Goal: Use online tool/utility: Utilize a website feature to perform a specific function

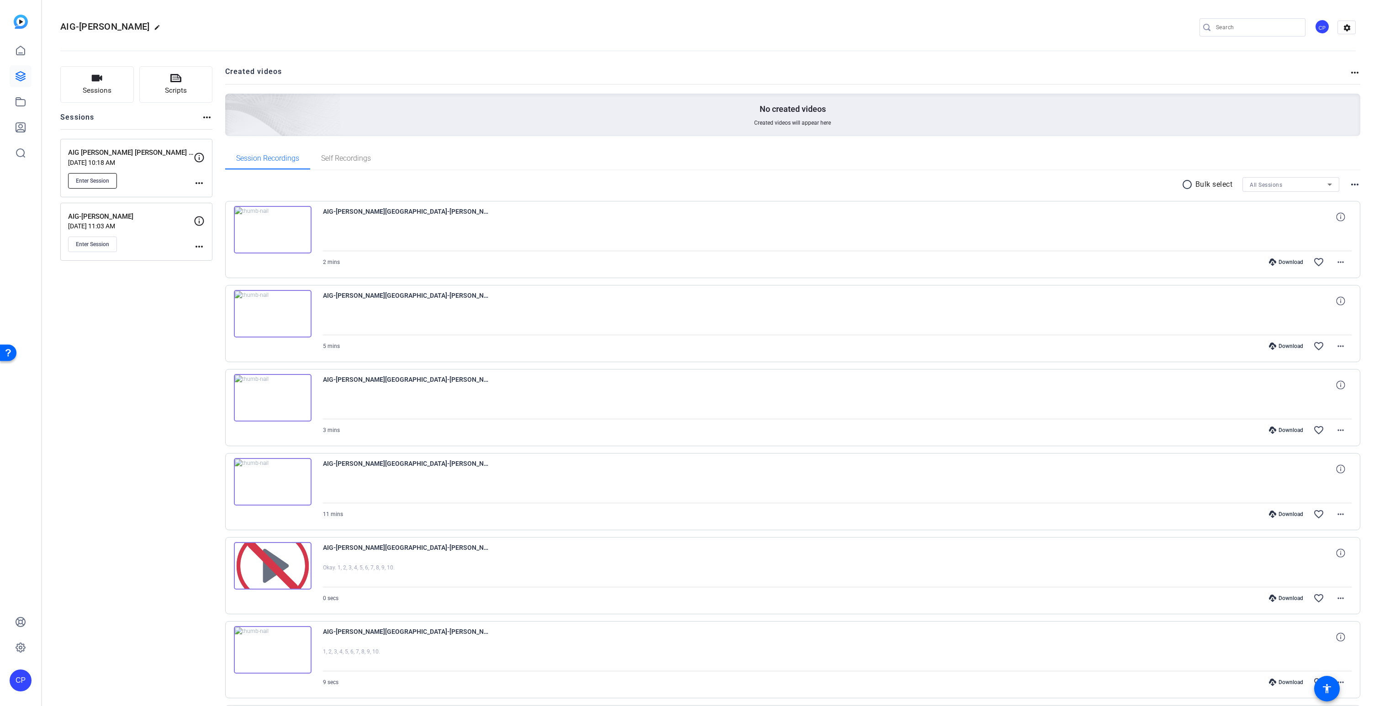
click at [95, 176] on button "Enter Session" at bounding box center [92, 181] width 49 height 16
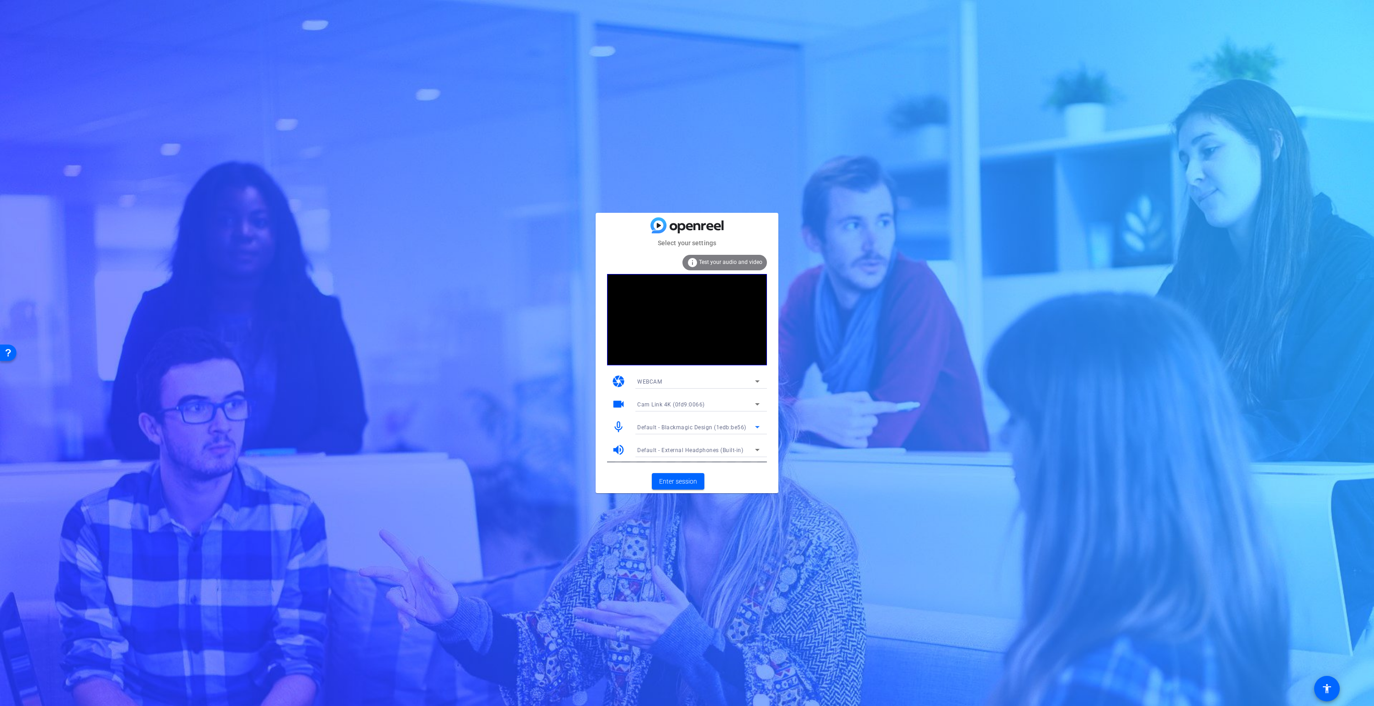
click at [669, 427] on span "Default - Blackmagic Design (1edb:be56)" at bounding box center [691, 427] width 109 height 6
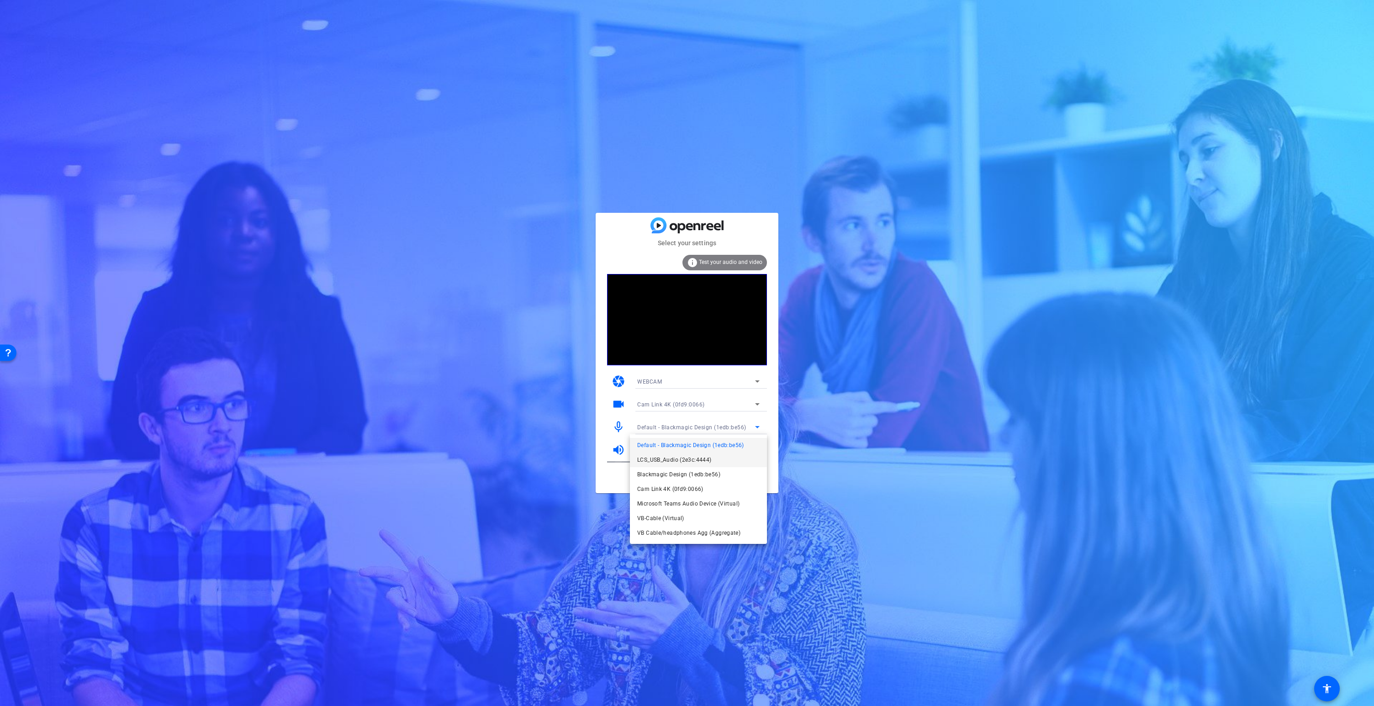
click at [678, 459] on span "LCS_USB_Audio (2e3c:4444)" at bounding box center [674, 459] width 74 height 11
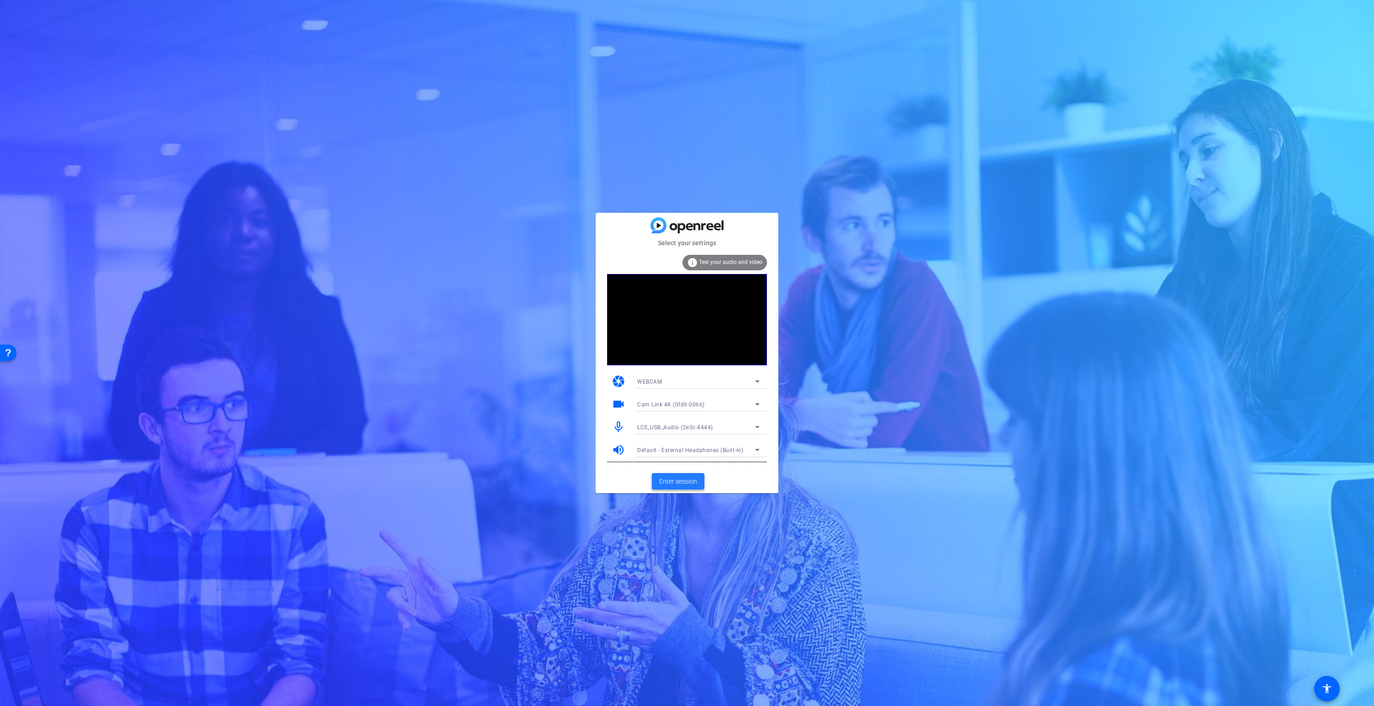
click at [677, 483] on span "Enter session" at bounding box center [678, 482] width 38 height 10
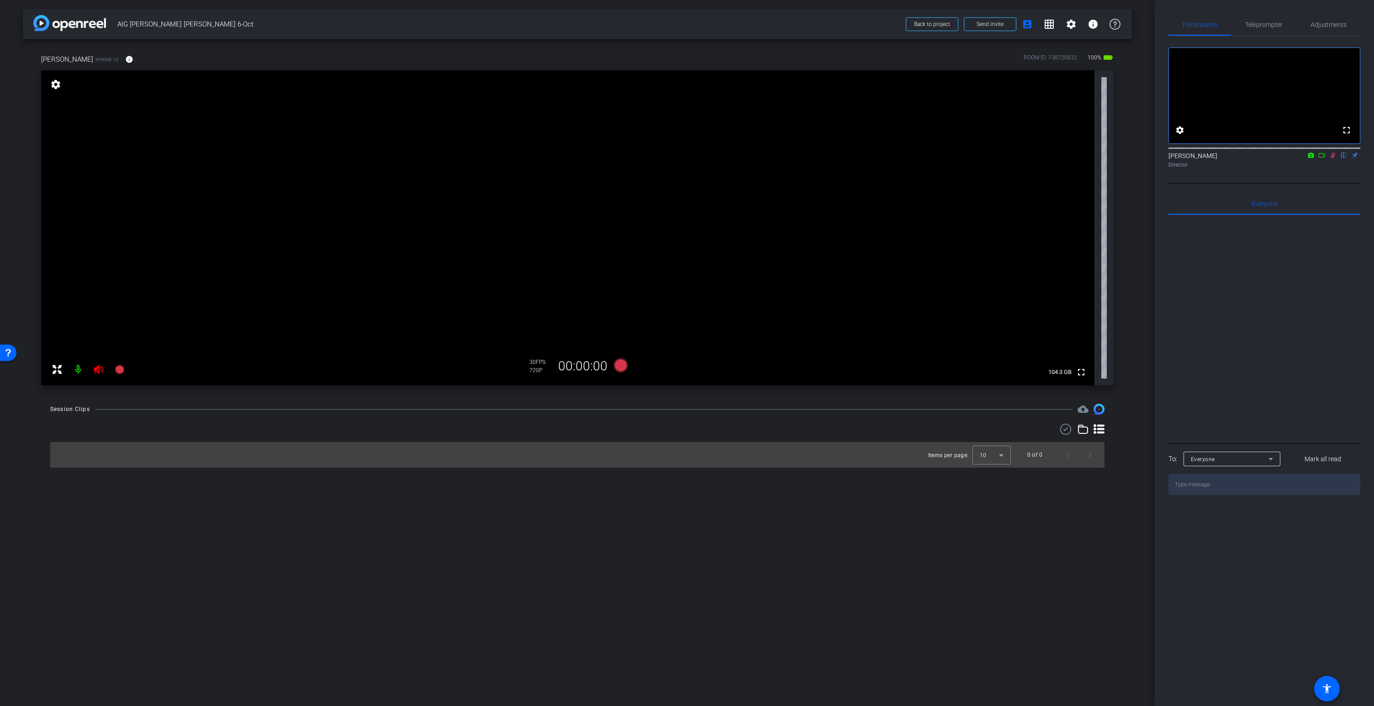
click at [94, 368] on icon at bounding box center [98, 369] width 11 height 11
click at [1332, 158] on icon at bounding box center [1332, 155] width 7 height 6
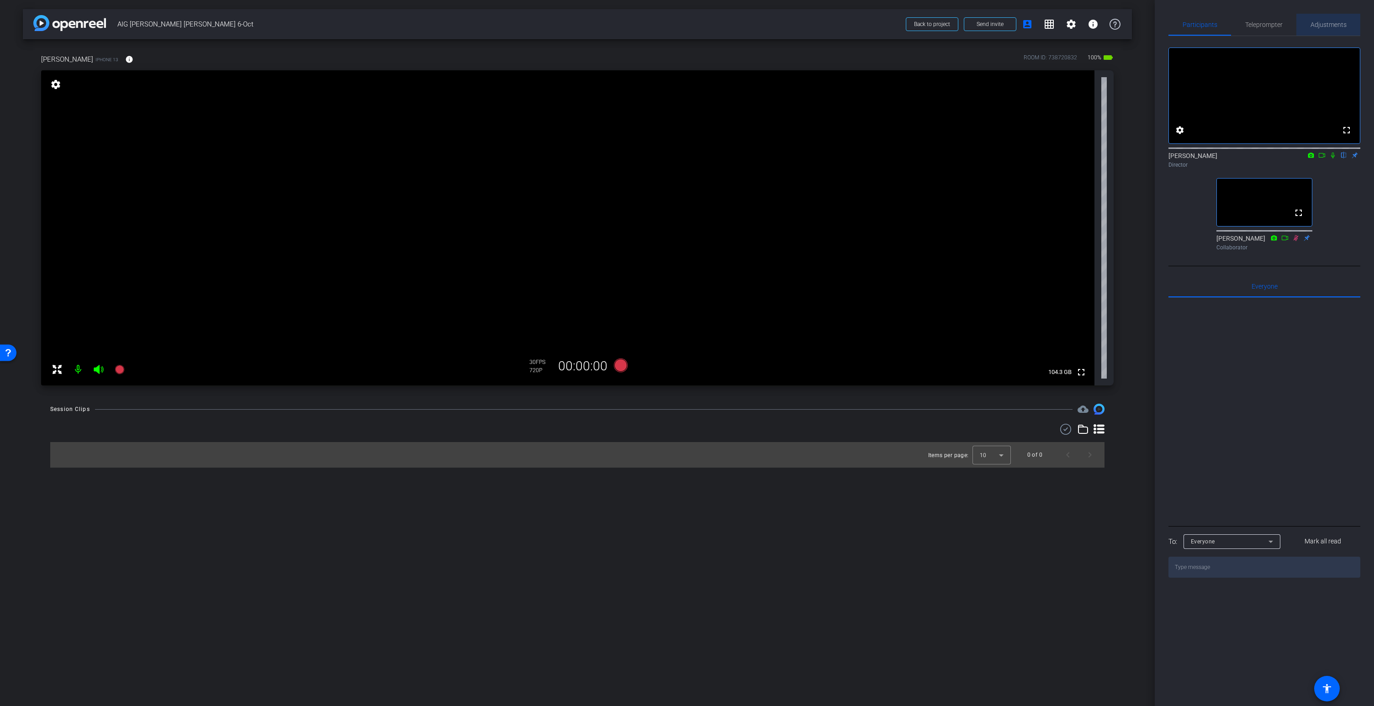
click at [1333, 26] on span "Adjustments" at bounding box center [1328, 24] width 36 height 6
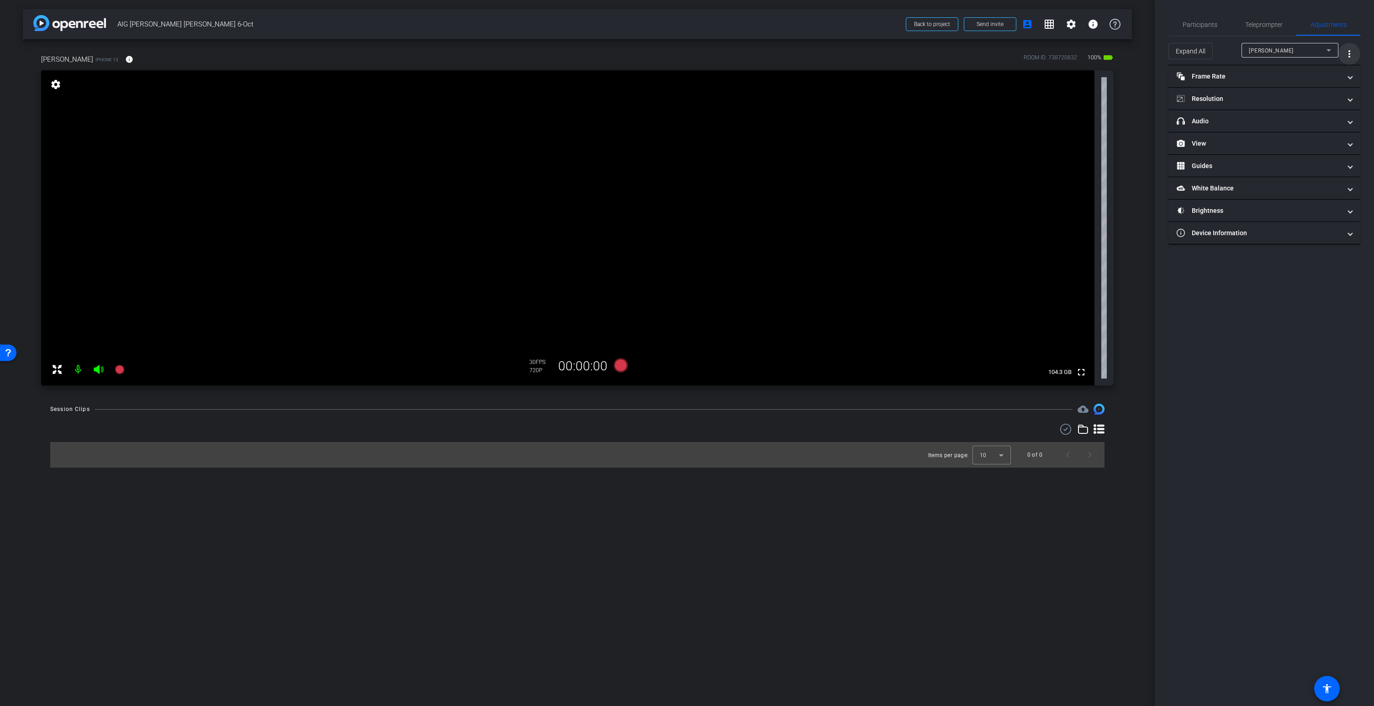
click at [1345, 51] on mat-icon "more_vert" at bounding box center [1349, 53] width 11 height 11
click at [1321, 73] on span "Open Floating Panel" at bounding box center [1325, 73] width 53 height 6
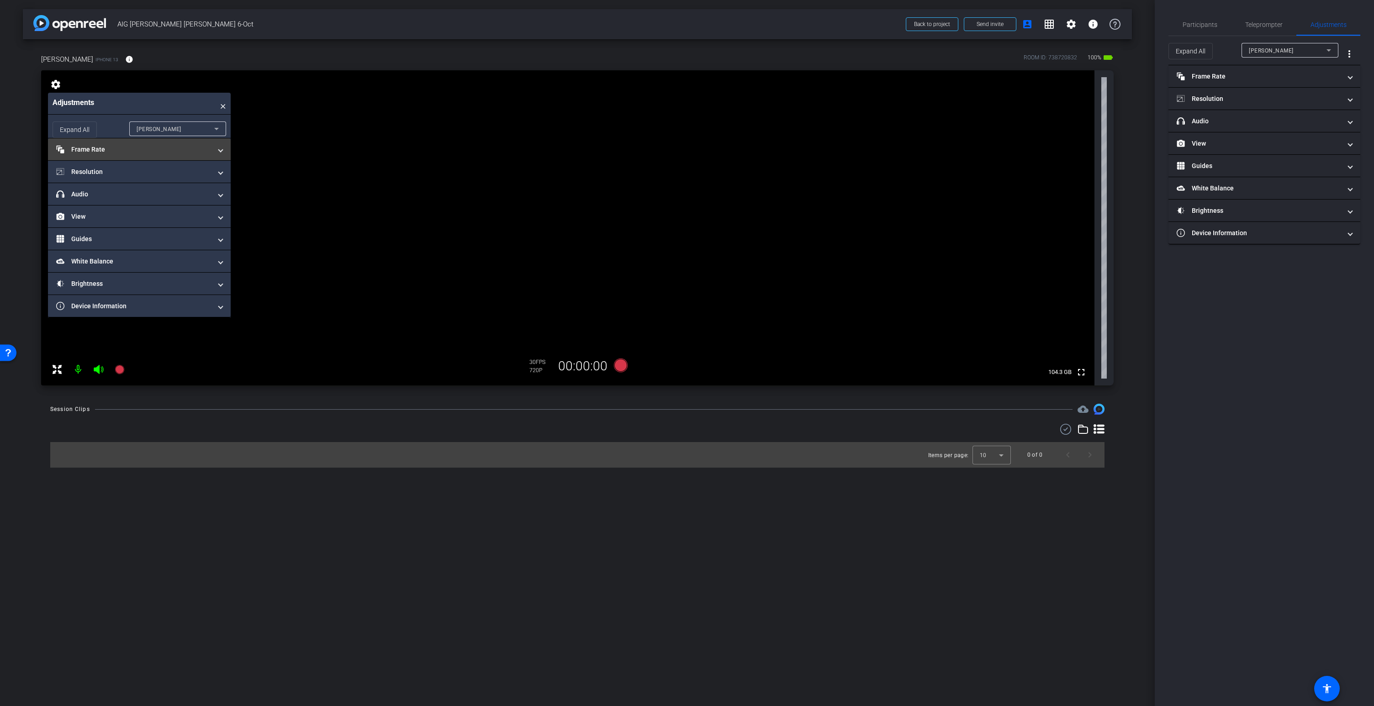
click at [101, 150] on mat-panel-title "Frame Rate Frame Rate" at bounding box center [133, 150] width 155 height 10
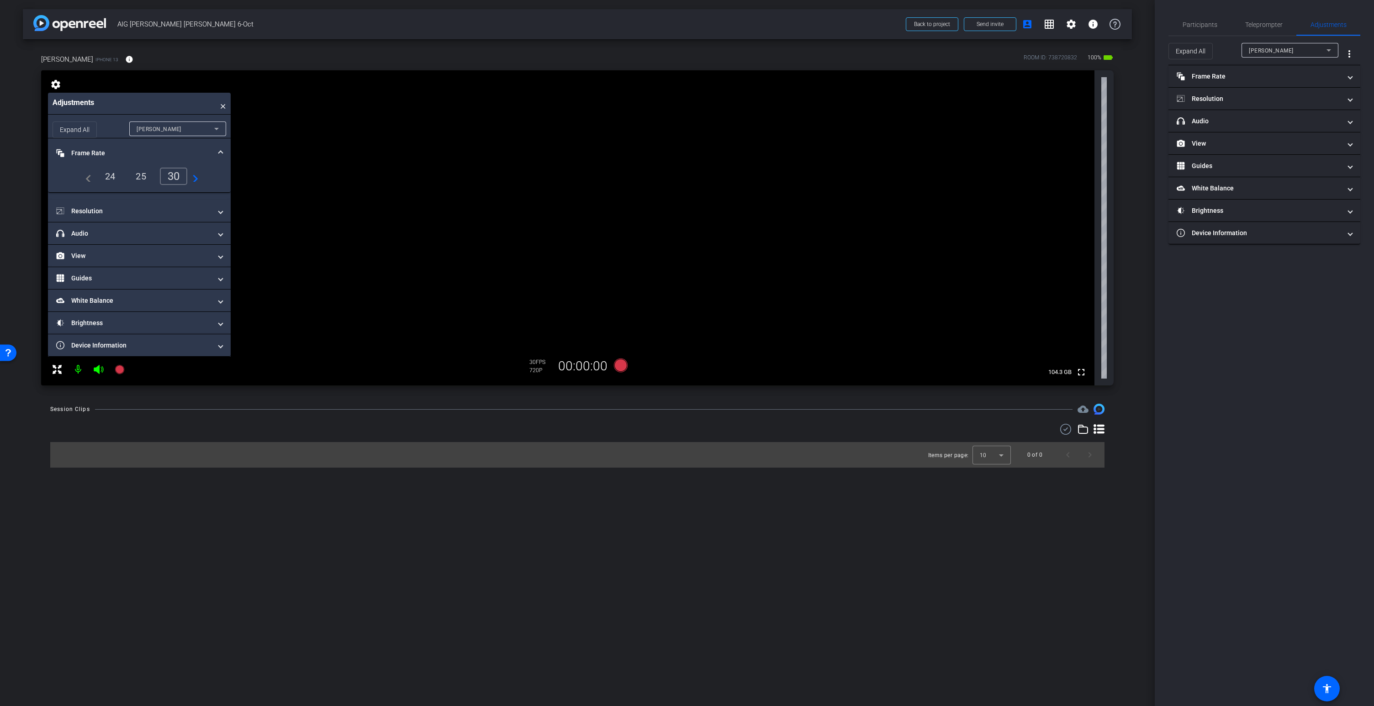
click at [142, 175] on div "25" at bounding box center [141, 177] width 24 height 16
click at [97, 209] on mat-panel-title "Resolution" at bounding box center [133, 211] width 155 height 10
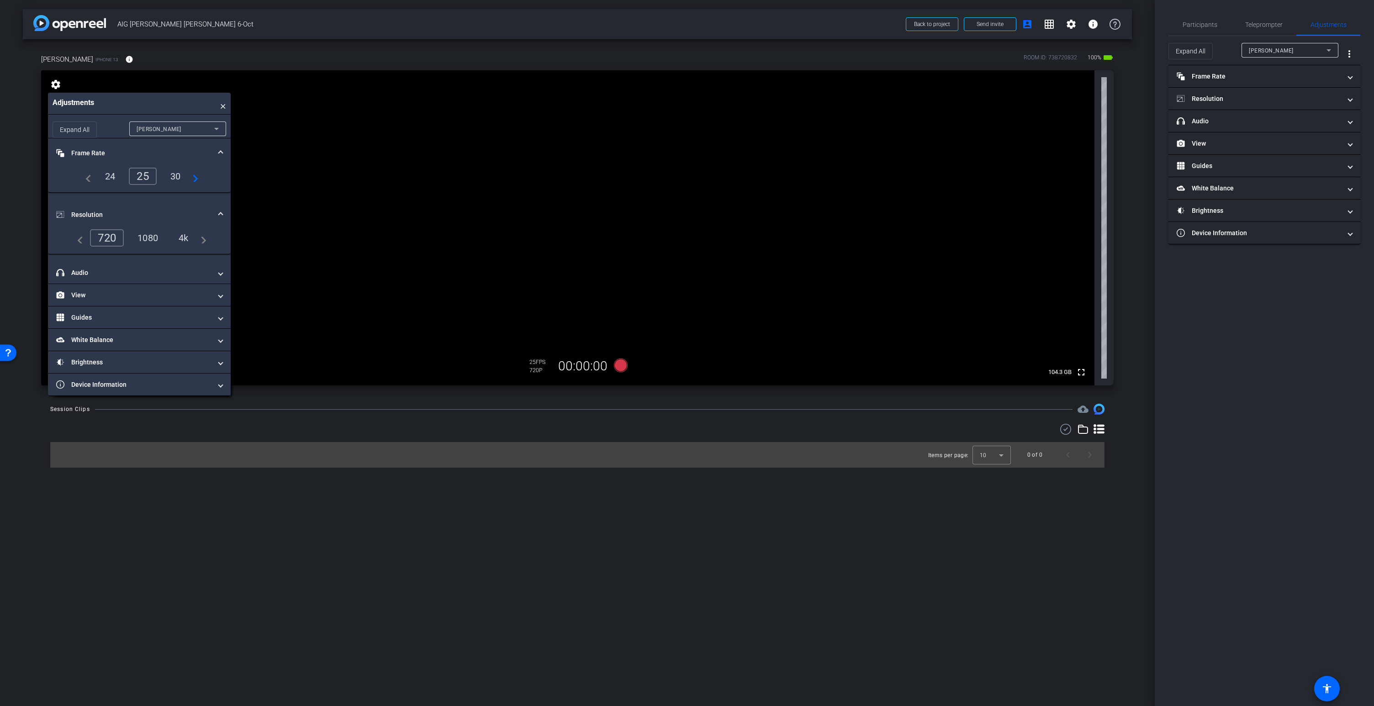
click at [190, 235] on div "4k" at bounding box center [184, 238] width 24 height 16
click at [80, 290] on mat-panel-title "View" at bounding box center [133, 295] width 155 height 10
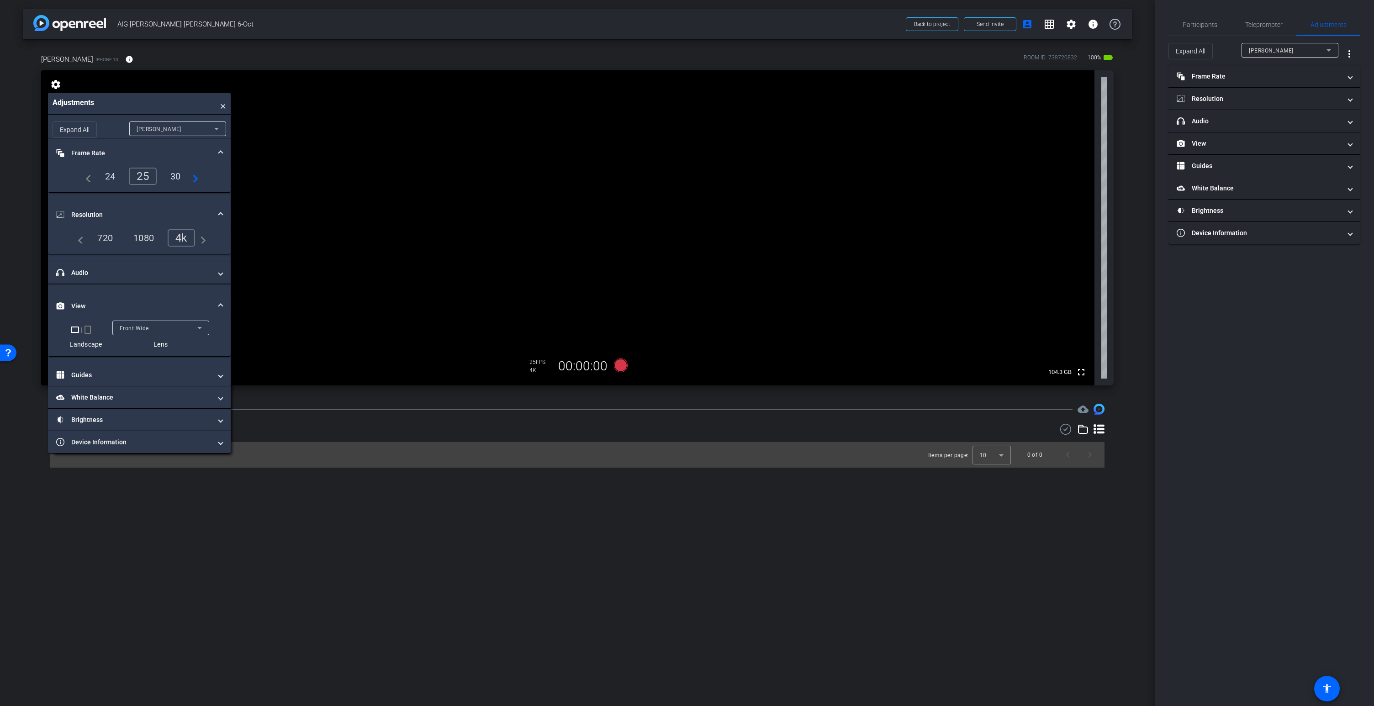
click at [141, 330] on span "Front Wide" at bounding box center [134, 328] width 29 height 6
click at [137, 351] on span "Back Wide" at bounding box center [133, 346] width 29 height 11
click at [82, 443] on mat-panel-title "Brightness" at bounding box center [133, 443] width 155 height 10
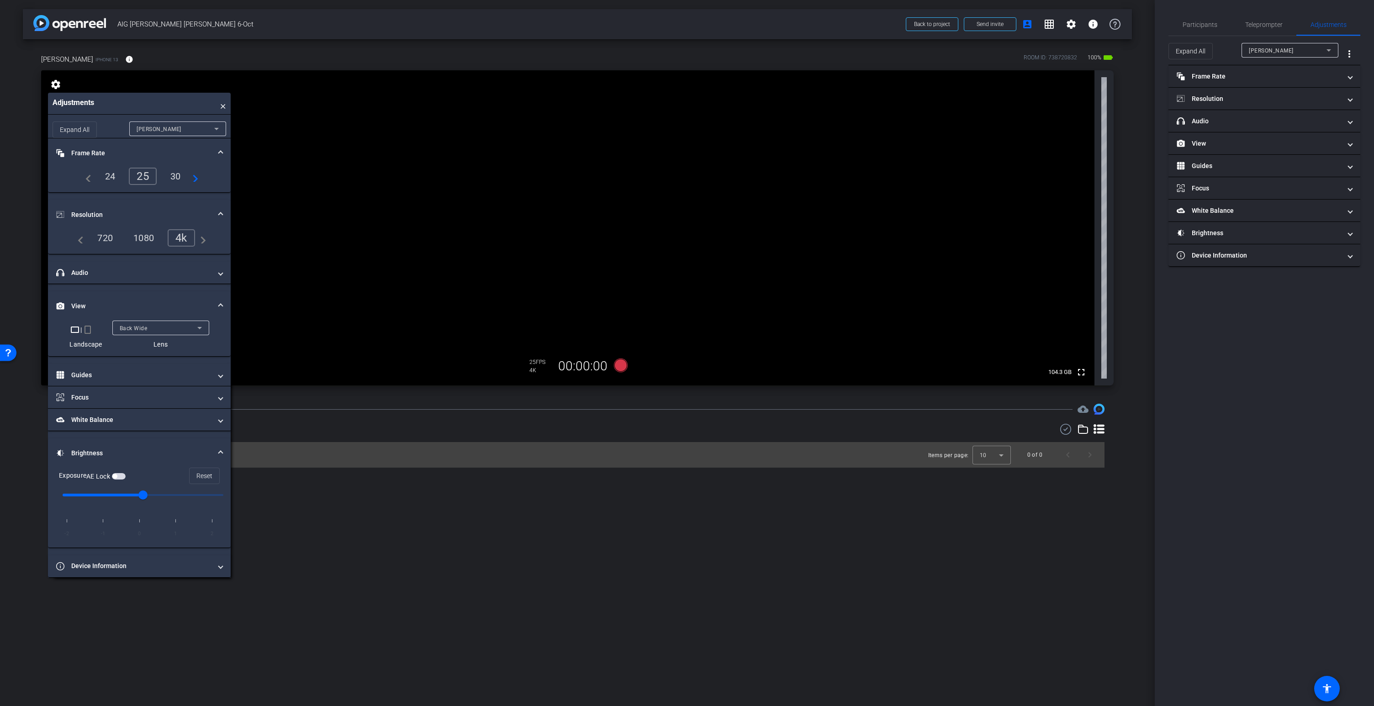
type input "2"
click at [212, 494] on input "range" at bounding box center [143, 495] width 180 height 20
type input "2"
type input "0"
click at [138, 495] on input "range" at bounding box center [143, 495] width 180 height 20
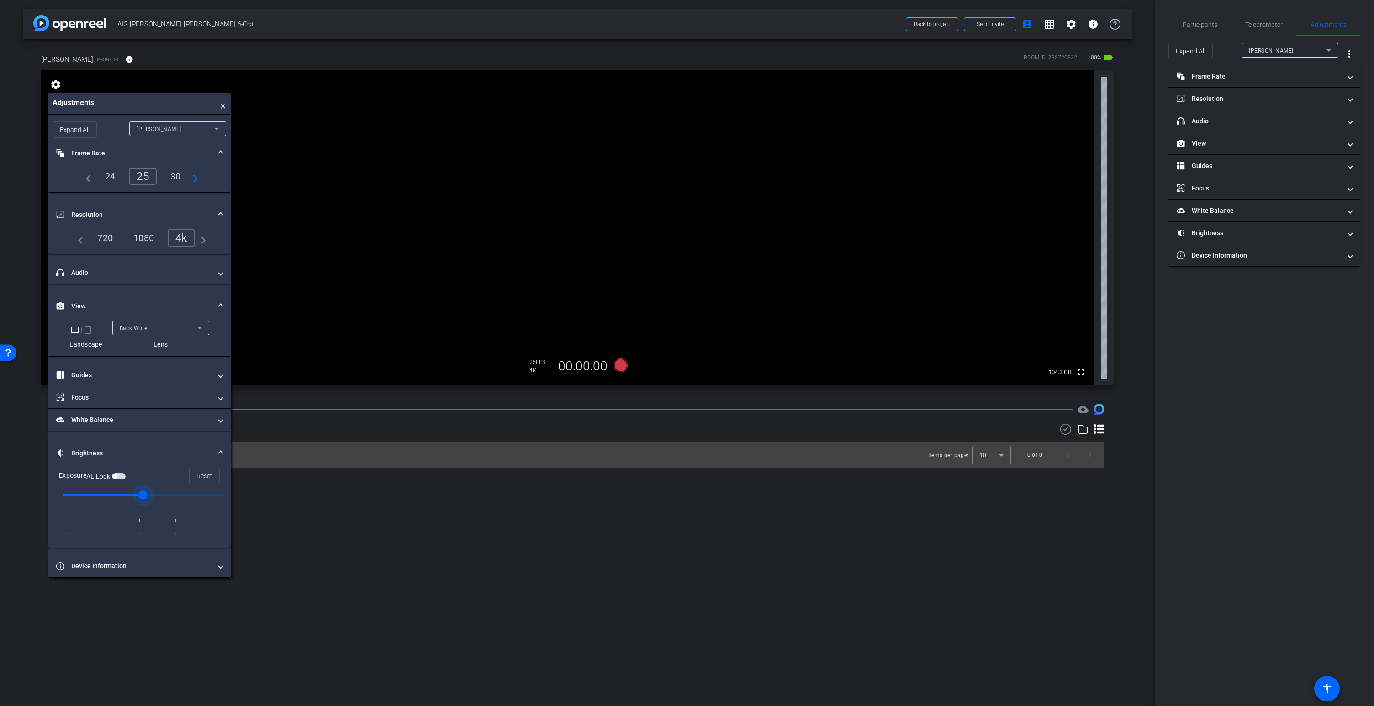
type input "0"
click at [1198, 26] on span "Participants" at bounding box center [1199, 24] width 35 height 6
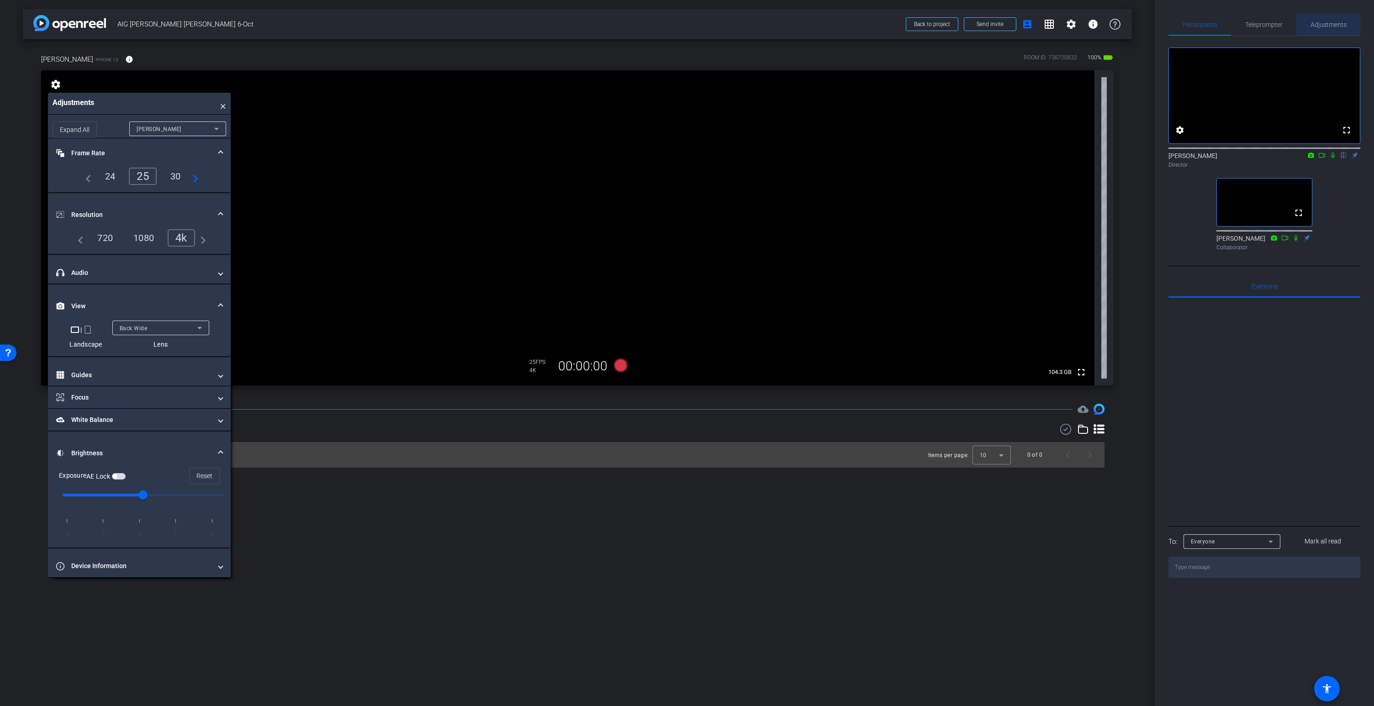
click at [1330, 26] on span "Adjustments" at bounding box center [1328, 24] width 36 height 6
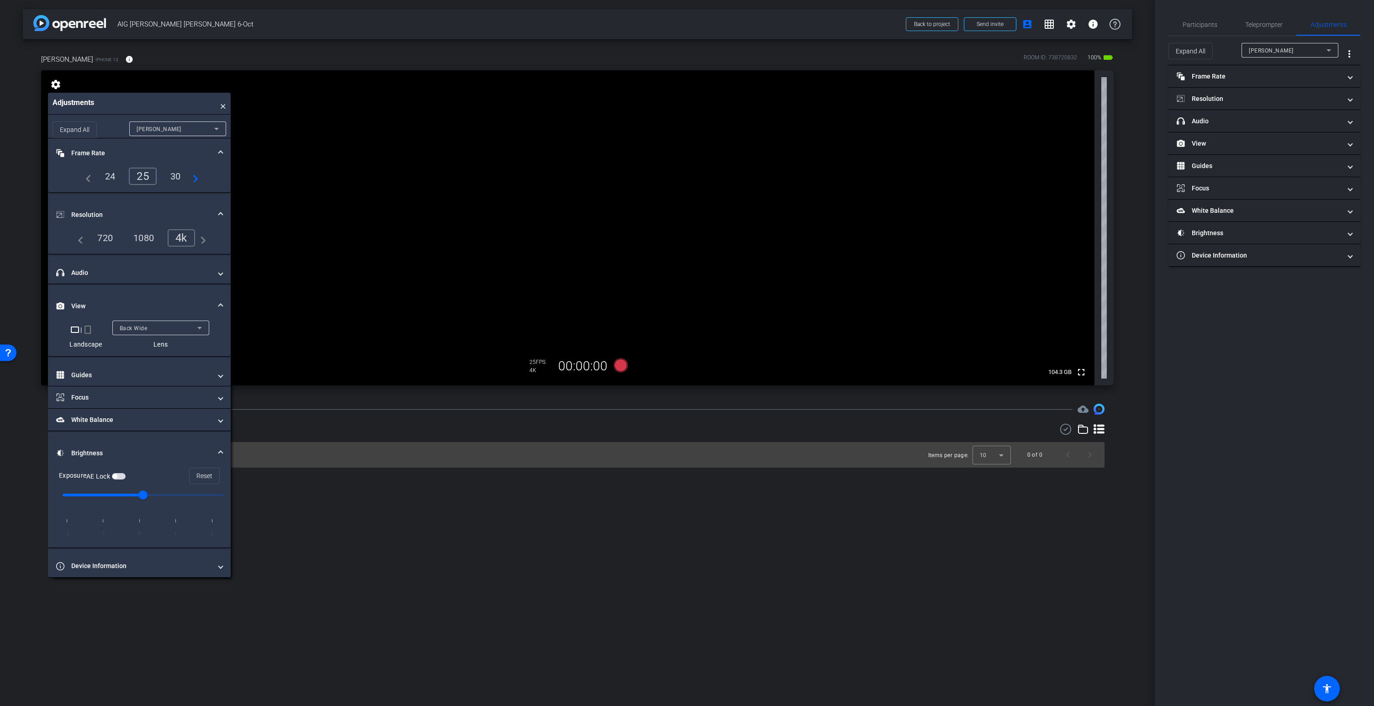
drag, startPoint x: 604, startPoint y: 206, endPoint x: 598, endPoint y: 216, distance: 11.8
click at [599, 215] on video at bounding box center [567, 227] width 1053 height 315
click at [579, 237] on video at bounding box center [567, 227] width 1053 height 315
click at [549, 232] on video at bounding box center [567, 227] width 1053 height 315
click at [596, 195] on video at bounding box center [567, 227] width 1053 height 315
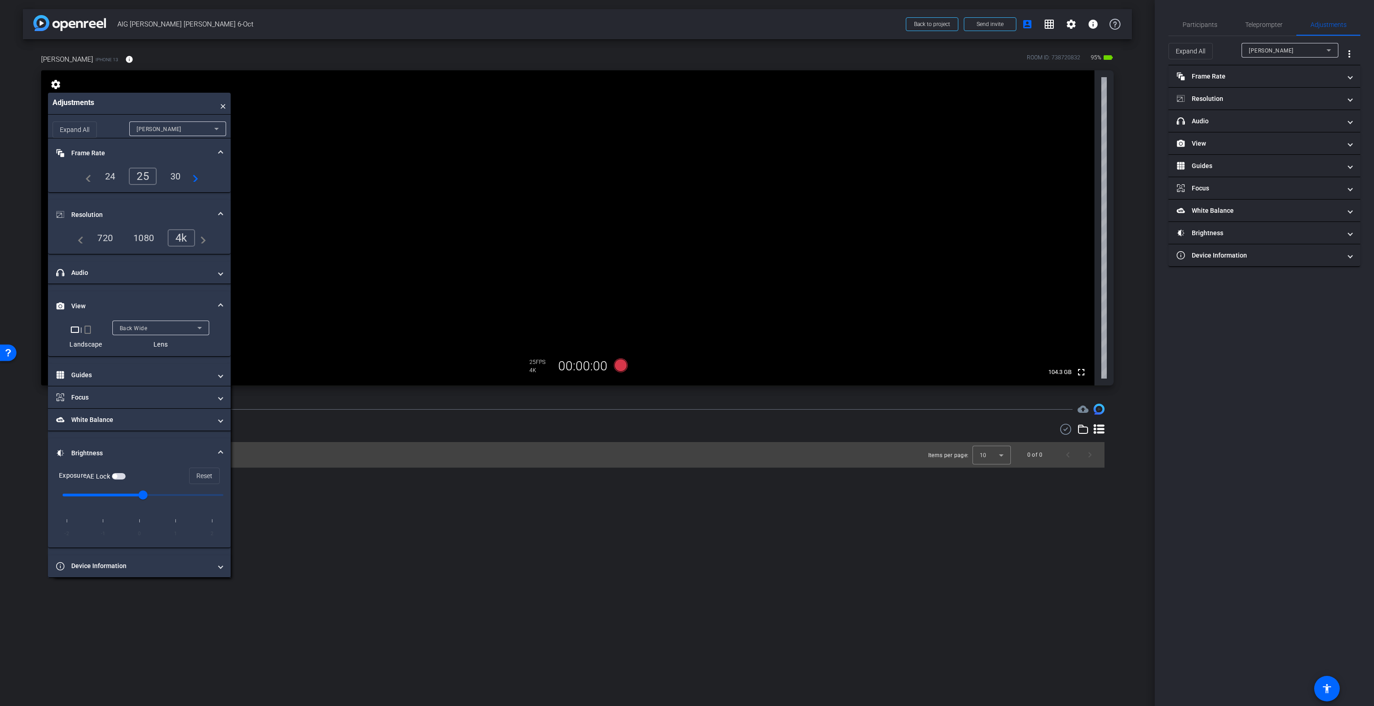
click at [587, 206] on video at bounding box center [567, 227] width 1053 height 315
type input "1"
click at [177, 494] on input "range" at bounding box center [143, 495] width 180 height 20
type input "1"
click at [145, 329] on span "Back Wide" at bounding box center [134, 328] width 28 height 6
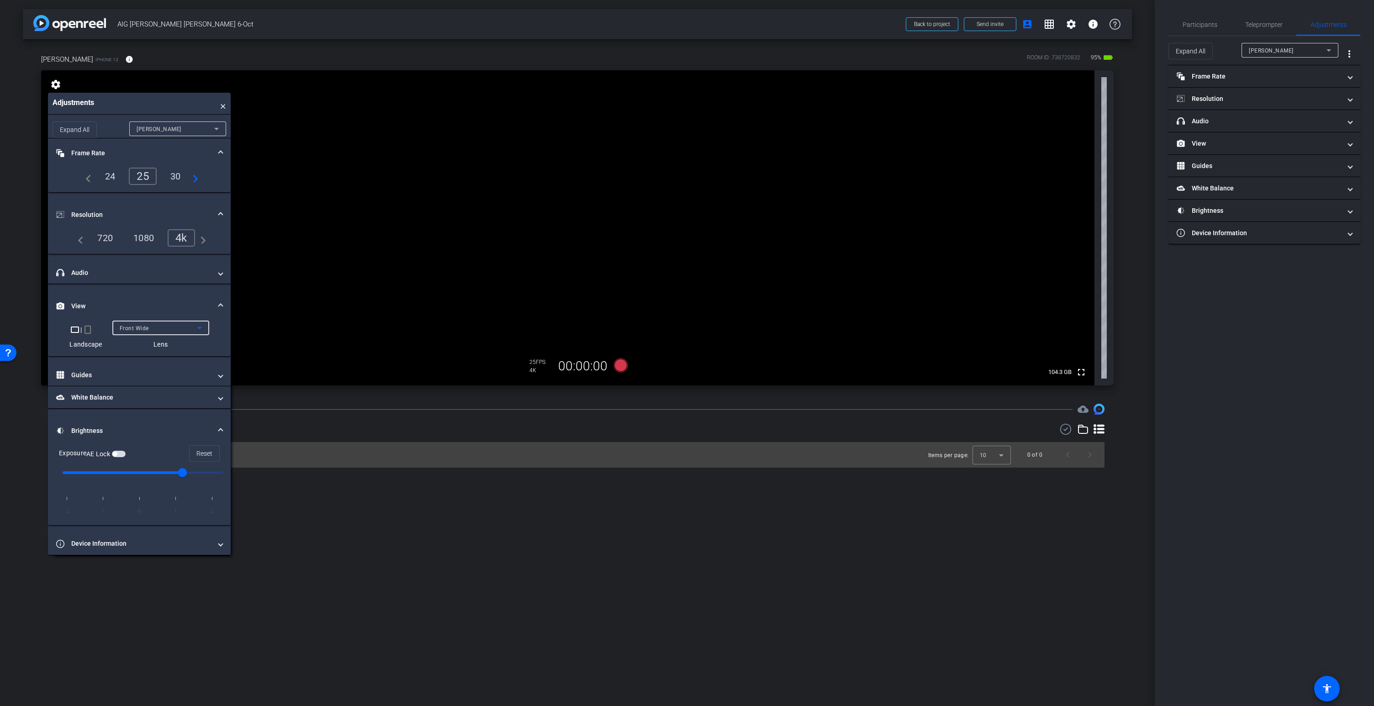
click at [144, 332] on div "Front Wide" at bounding box center [159, 327] width 78 height 11
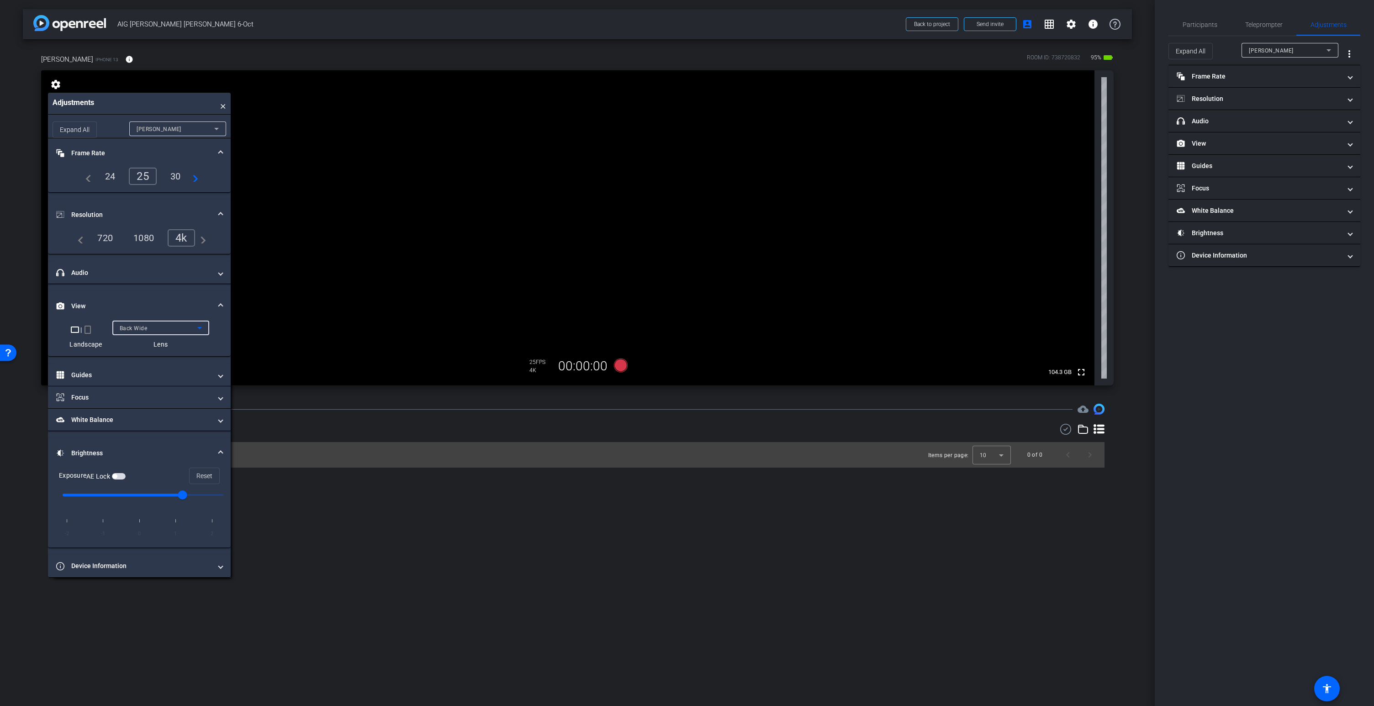
click at [133, 329] on span "Back Wide" at bounding box center [134, 328] width 28 height 6
click at [146, 365] on span "Front Wide" at bounding box center [134, 360] width 30 height 11
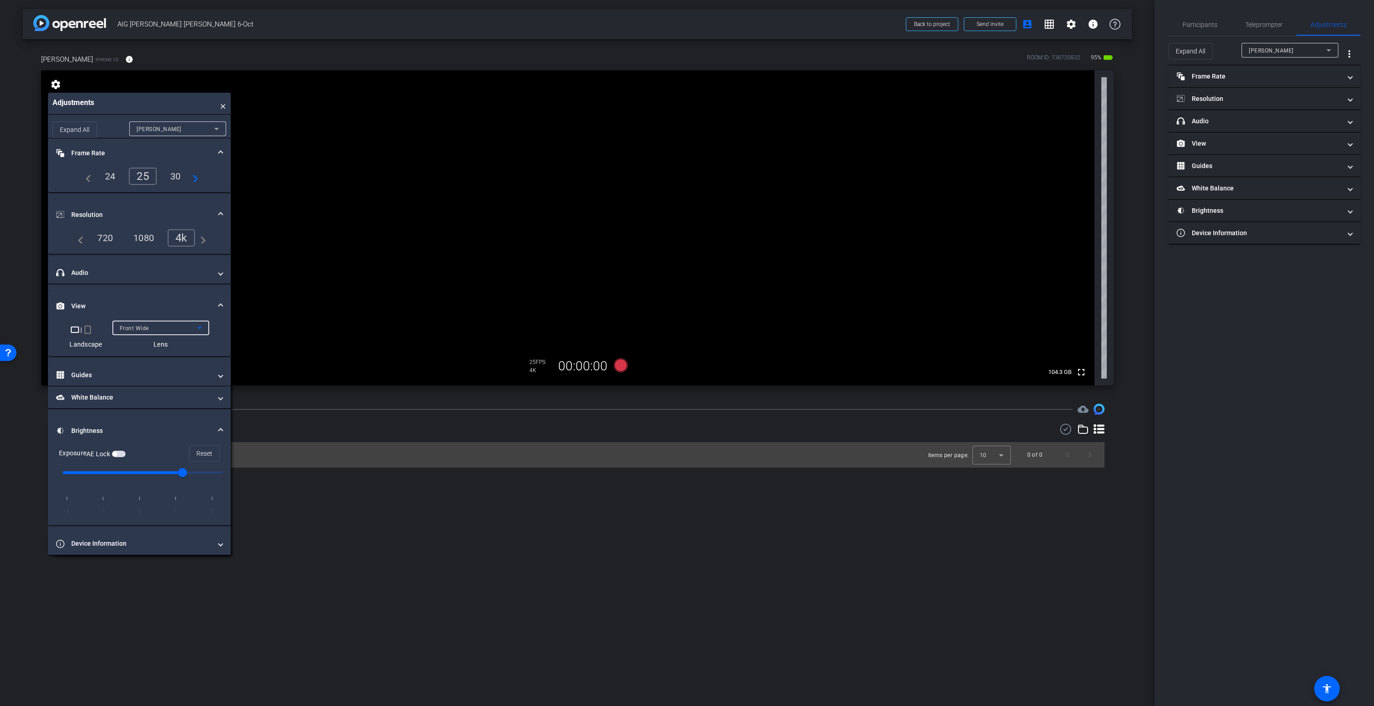
click at [142, 330] on span "Front Wide" at bounding box center [134, 328] width 29 height 6
click at [142, 343] on span "Back Wide" at bounding box center [133, 346] width 29 height 11
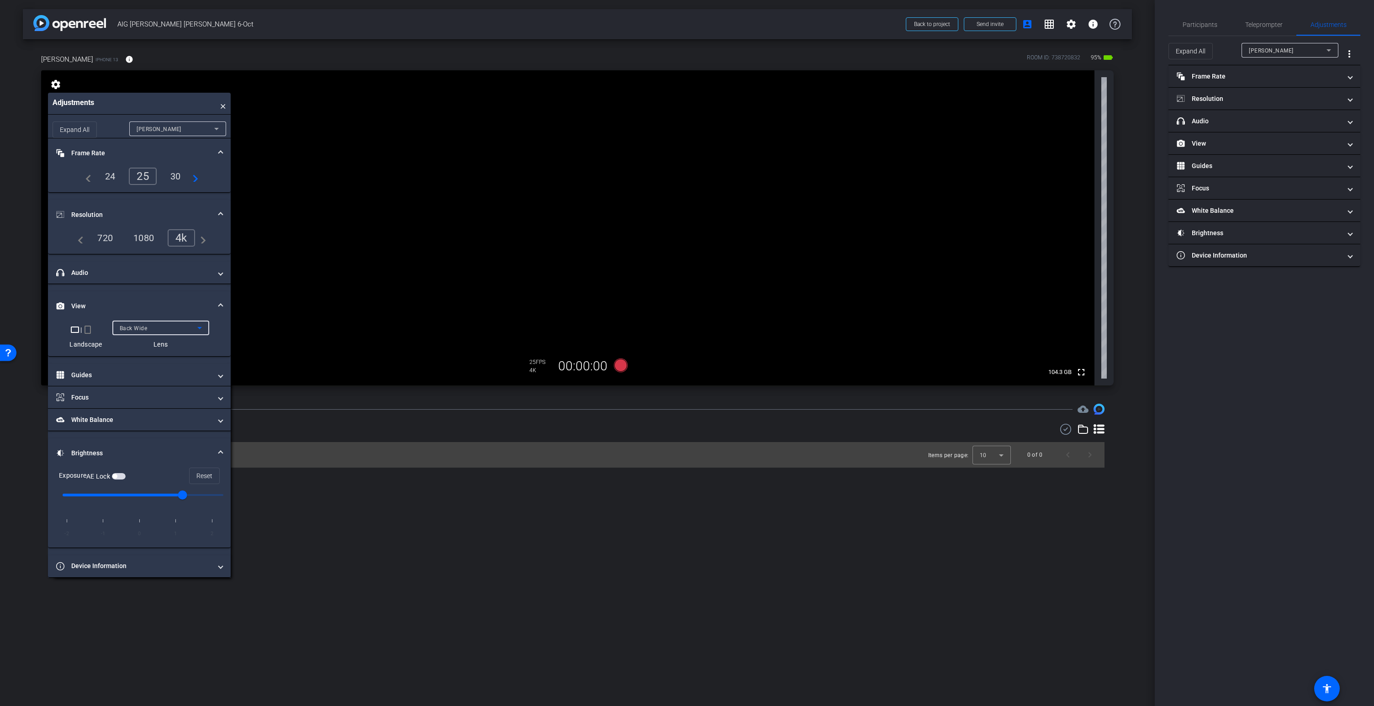
click at [498, 198] on video at bounding box center [567, 227] width 1053 height 315
click at [585, 193] on video at bounding box center [567, 227] width 1053 height 315
click at [584, 220] on video at bounding box center [567, 227] width 1053 height 315
click at [258, 53] on div "lindsey iPhone 13 info ROOM ID: 738720832 90% battery_std" at bounding box center [577, 59] width 1072 height 22
click at [610, 194] on video at bounding box center [567, 227] width 1053 height 315
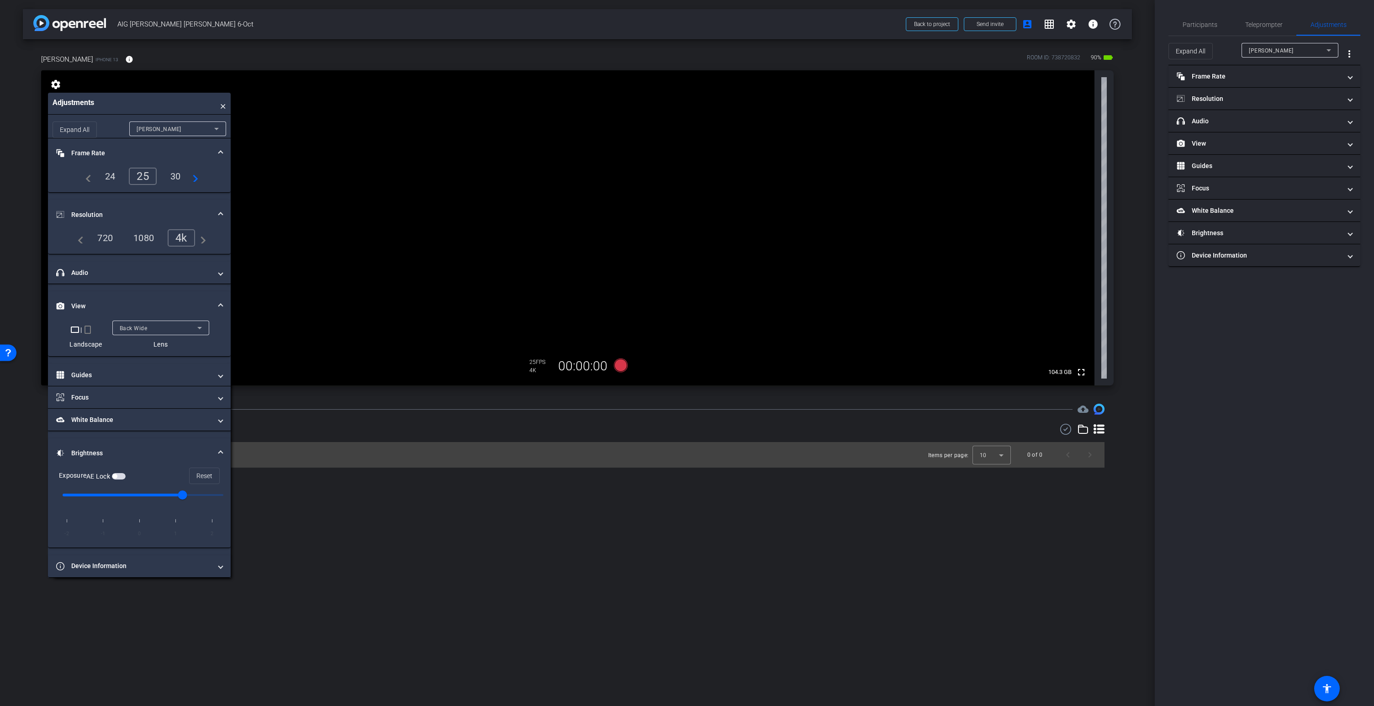
click at [586, 211] on video at bounding box center [567, 227] width 1053 height 315
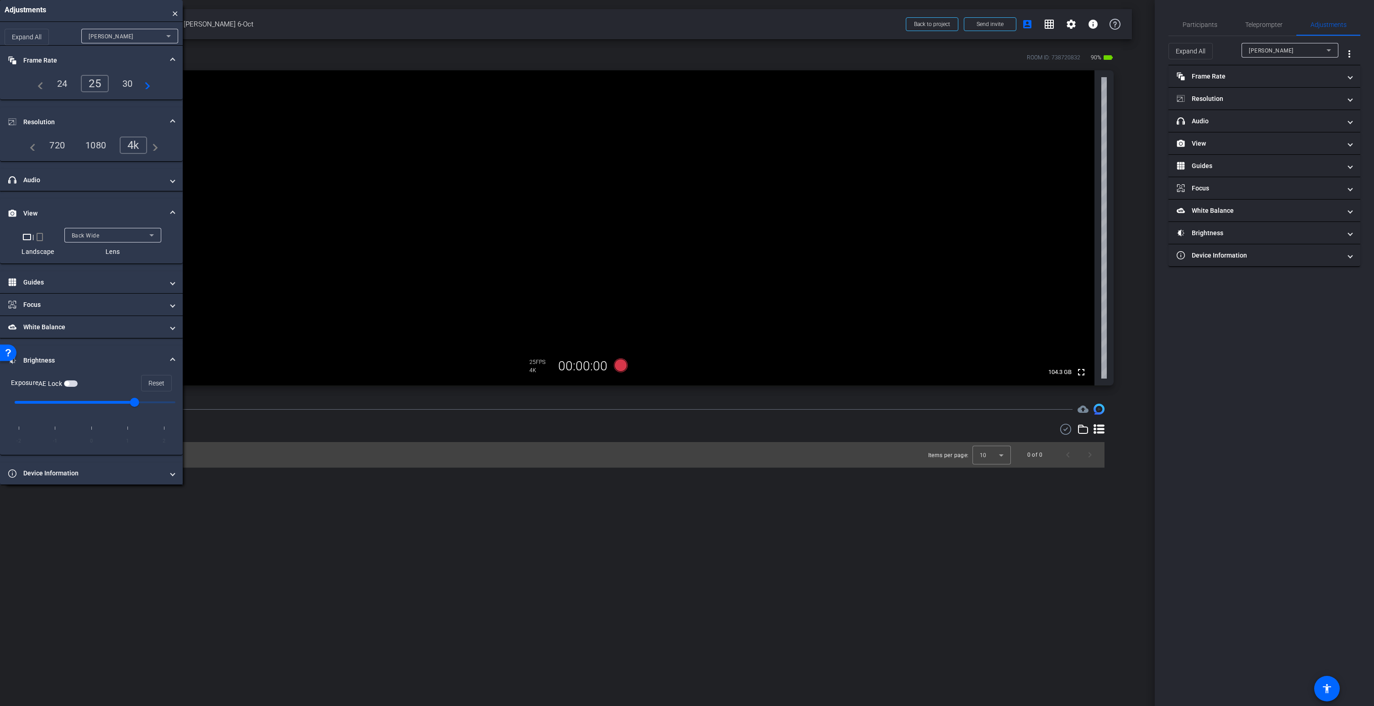
drag, startPoint x: 130, startPoint y: 104, endPoint x: 63, endPoint y: 11, distance: 114.7
click at [63, 11] on div "Adjustments ×" at bounding box center [91, 11] width 183 height 22
click at [239, 235] on video at bounding box center [567, 227] width 1053 height 315
click at [177, 17] on span "×" at bounding box center [175, 11] width 6 height 12
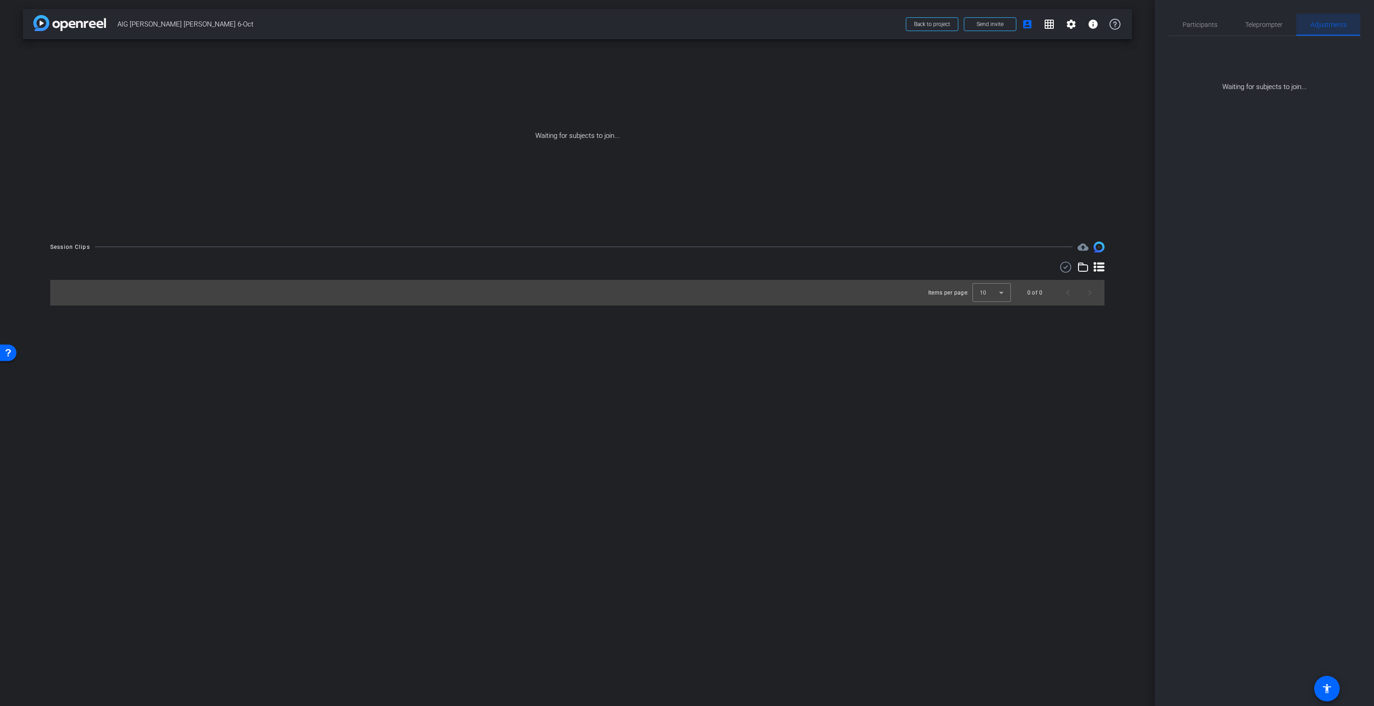
drag, startPoint x: 1327, startPoint y: 25, endPoint x: 1317, endPoint y: 27, distance: 10.2
click at [1327, 25] on span "Adjustments" at bounding box center [1328, 24] width 36 height 6
click at [1201, 26] on span "Participants" at bounding box center [1199, 24] width 35 height 6
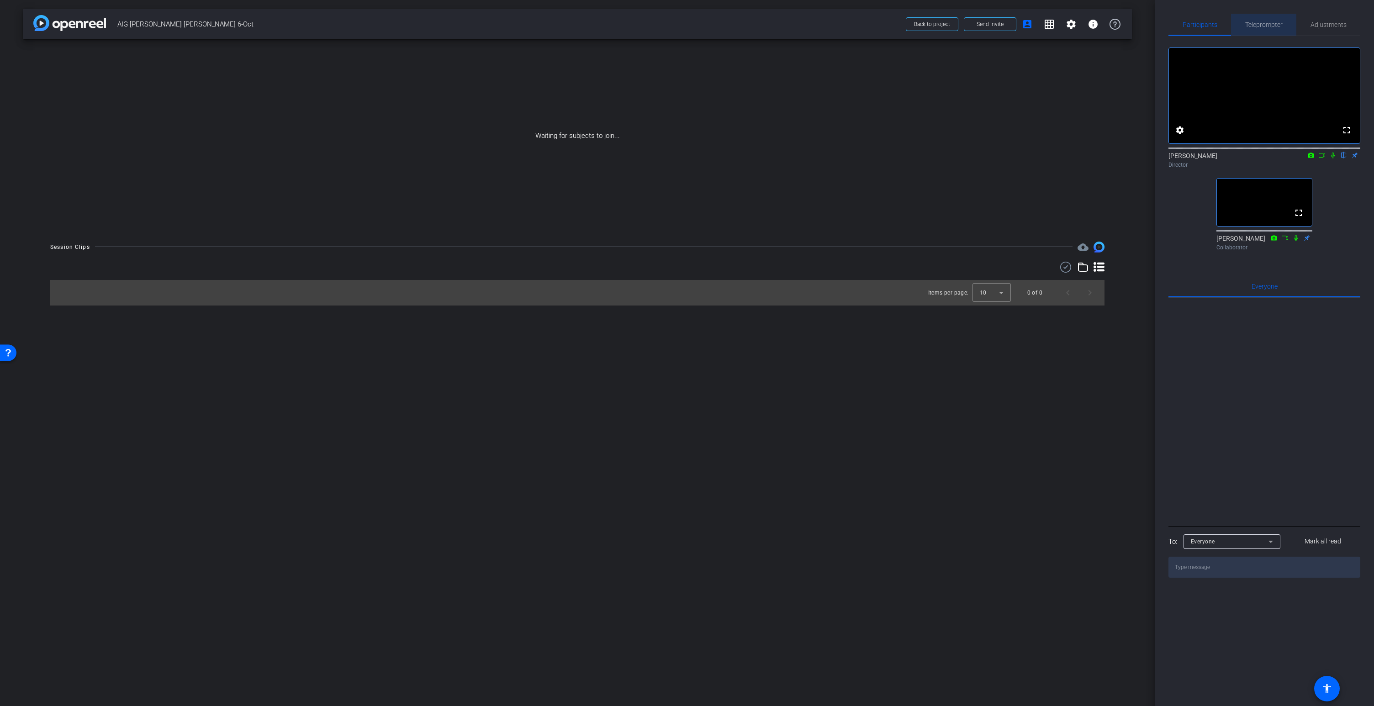
click at [1253, 25] on span "Teleprompter" at bounding box center [1263, 24] width 37 height 6
